Goal: Task Accomplishment & Management: Manage account settings

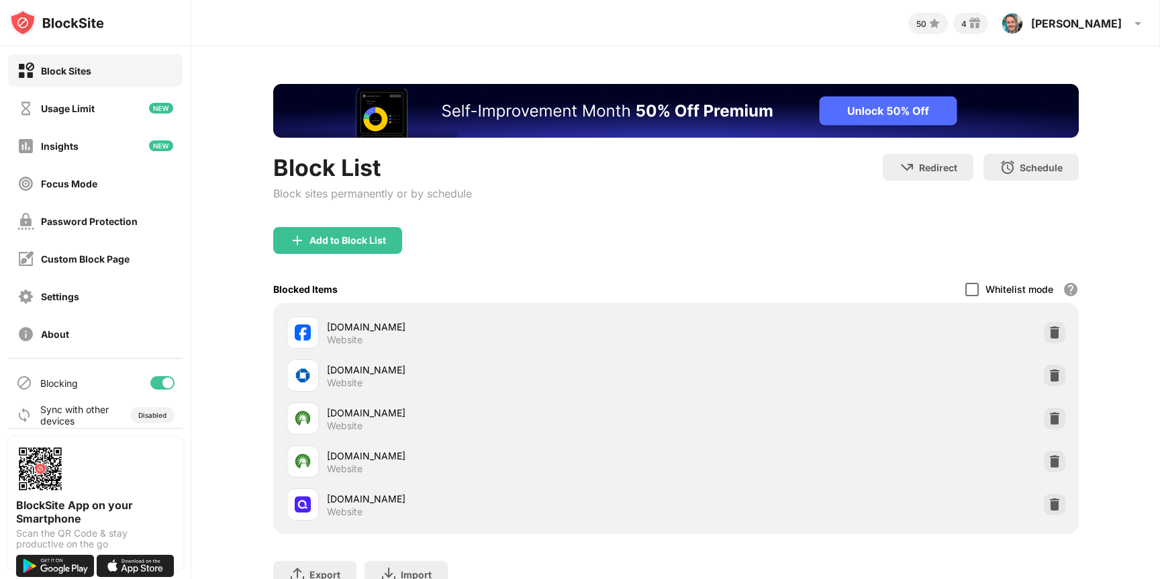
click at [973, 283] on div at bounding box center [972, 289] width 13 height 13
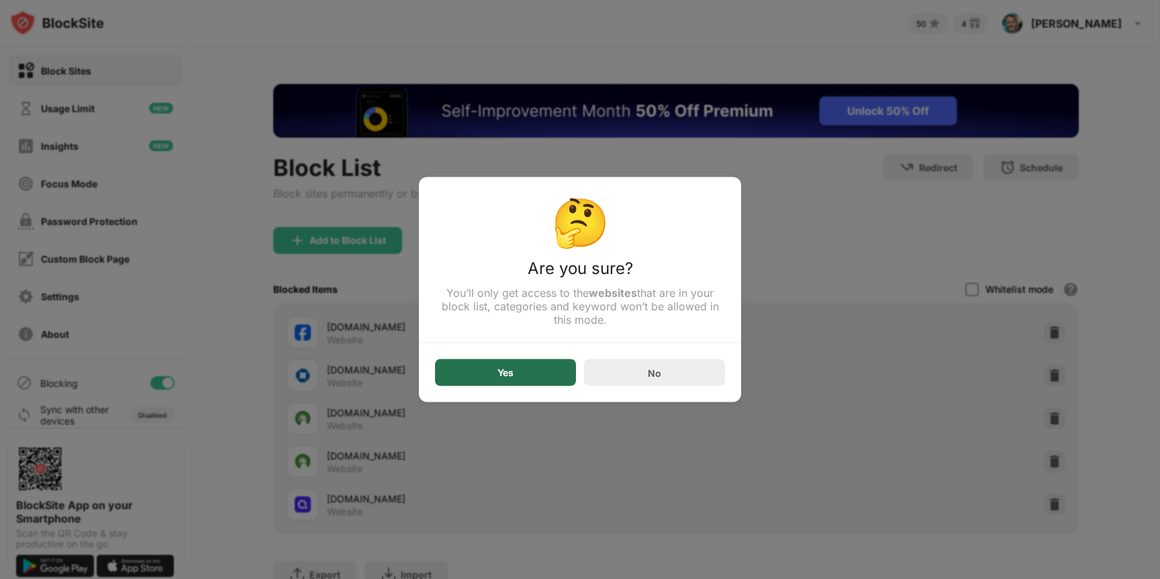
click at [480, 371] on div "Yes" at bounding box center [505, 372] width 141 height 27
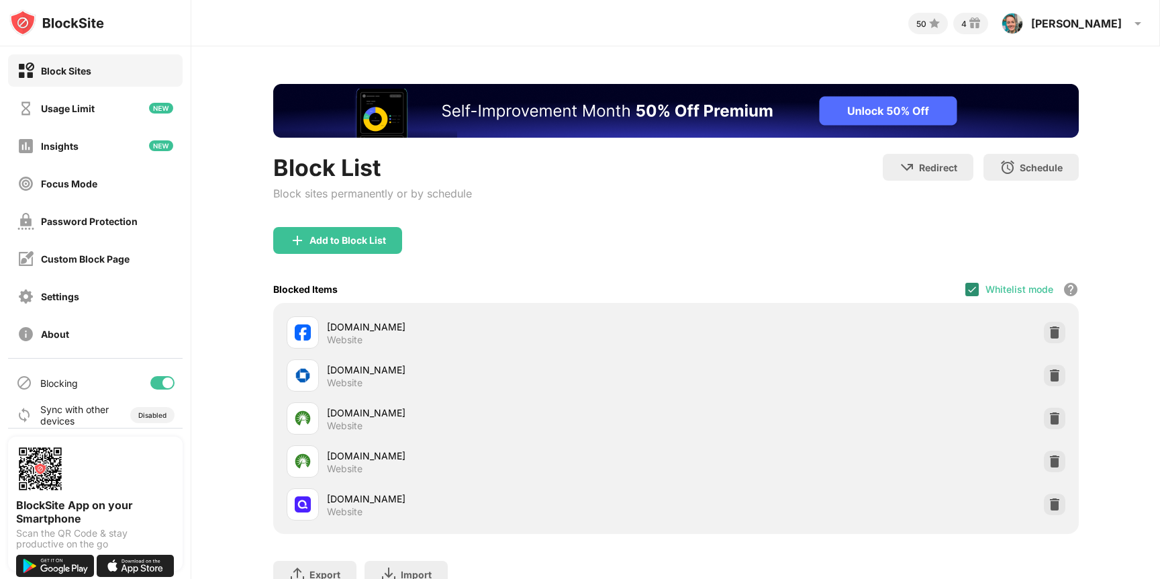
click at [974, 287] on div at bounding box center [972, 289] width 13 height 13
